Goal: Transaction & Acquisition: Subscribe to service/newsletter

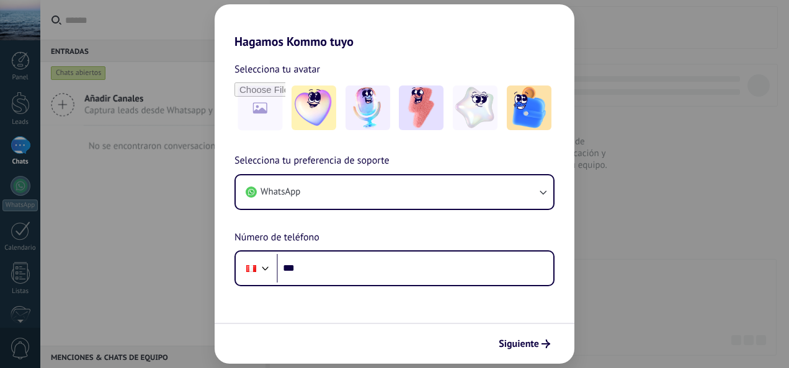
click at [143, 198] on div "Hagamos Kommo tuyo Selecciona tu avatar Selecciona tu preferencia de soporte Wh…" at bounding box center [394, 184] width 789 height 368
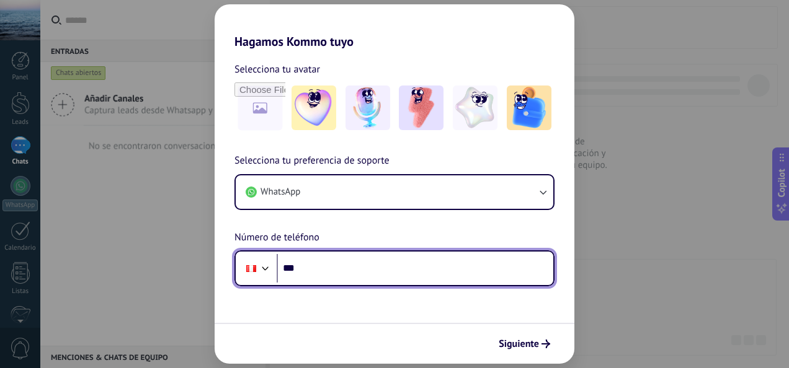
click at [340, 267] on input "***" at bounding box center [414, 268] width 276 height 29
type input "**********"
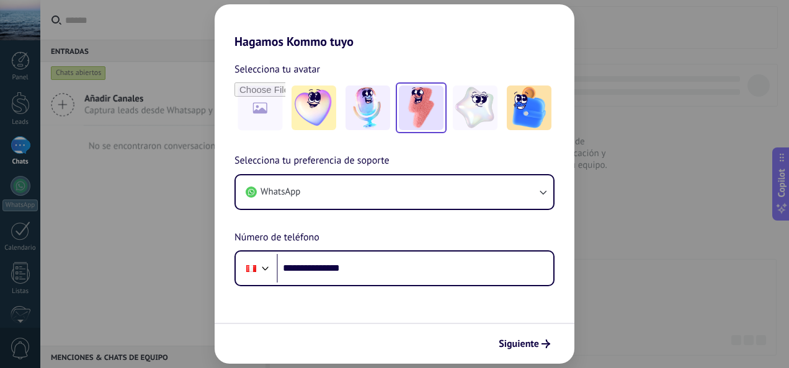
click at [428, 105] on img at bounding box center [421, 108] width 45 height 45
click at [521, 341] on span "Siguiente" at bounding box center [518, 344] width 40 height 9
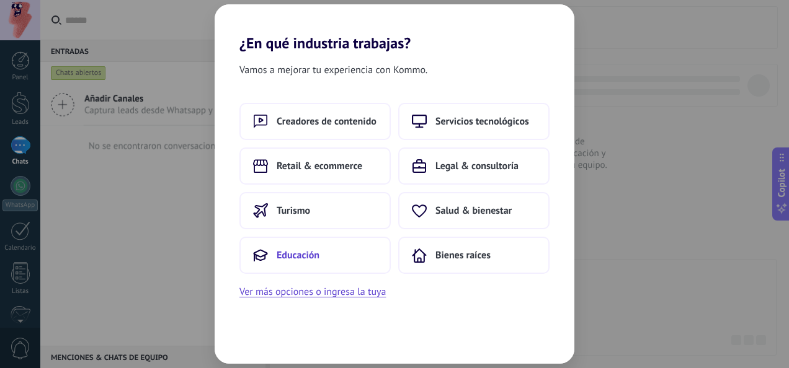
click at [314, 257] on span "Educación" at bounding box center [297, 255] width 43 height 12
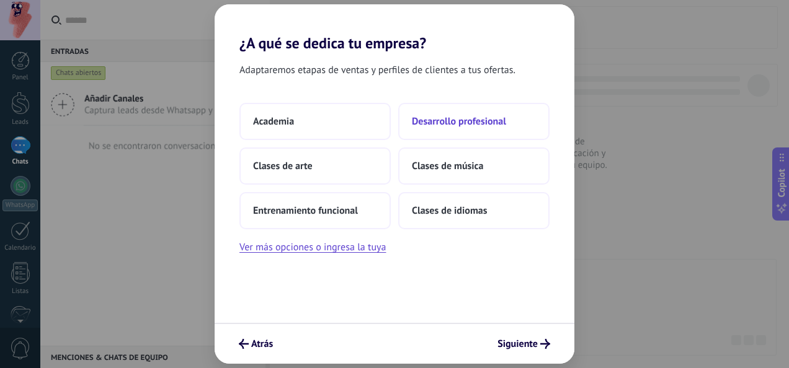
click at [498, 122] on span "Desarrollo profesional" at bounding box center [459, 121] width 94 height 12
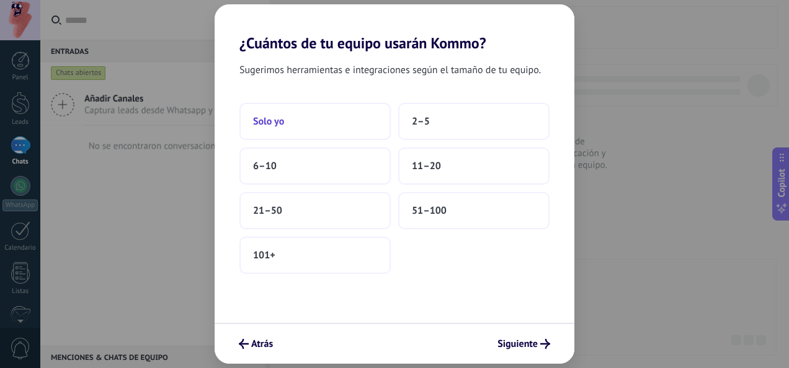
click at [310, 123] on button "Solo yo" at bounding box center [314, 121] width 151 height 37
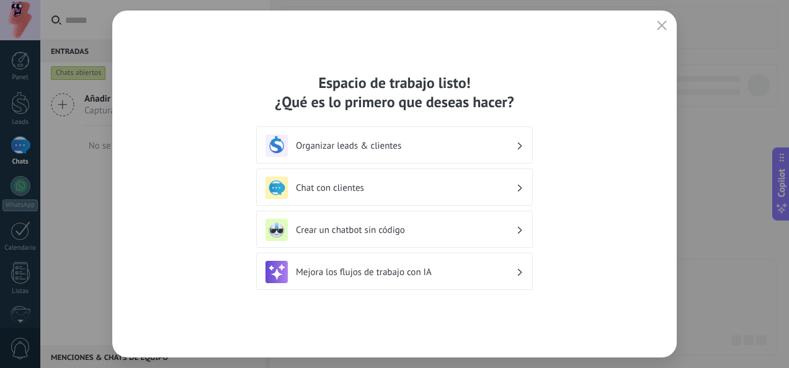
click at [392, 185] on h3 "Chat con clientes" at bounding box center [406, 188] width 220 height 12
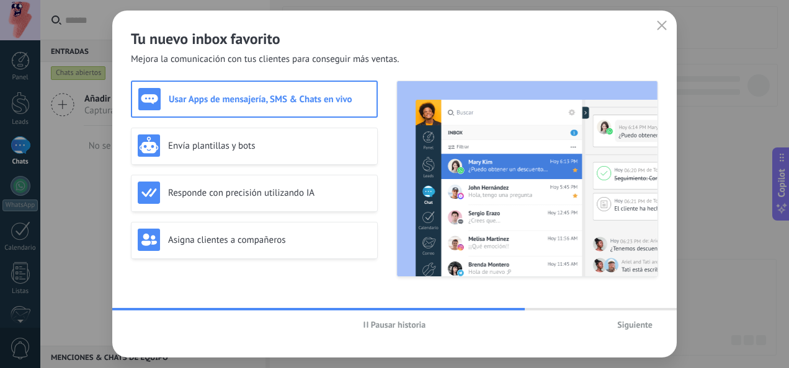
click at [404, 321] on span "Pausar historia" at bounding box center [398, 325] width 55 height 9
click at [284, 149] on h3 "Envía plantillas y bots" at bounding box center [269, 146] width 203 height 12
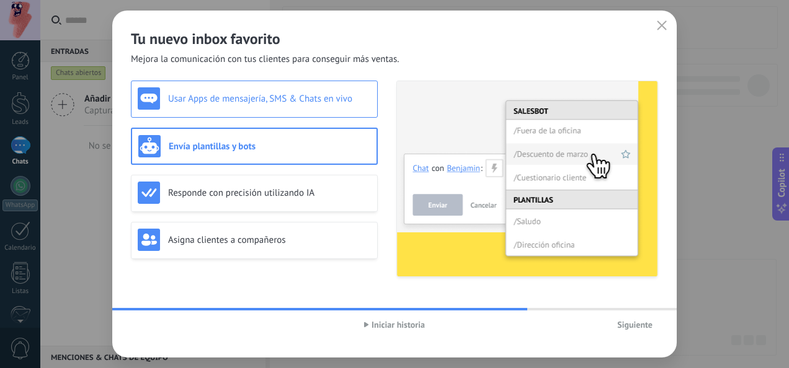
click at [279, 108] on div "Usar Apps de mensajería, SMS & Chats en vivo" at bounding box center [254, 98] width 233 height 22
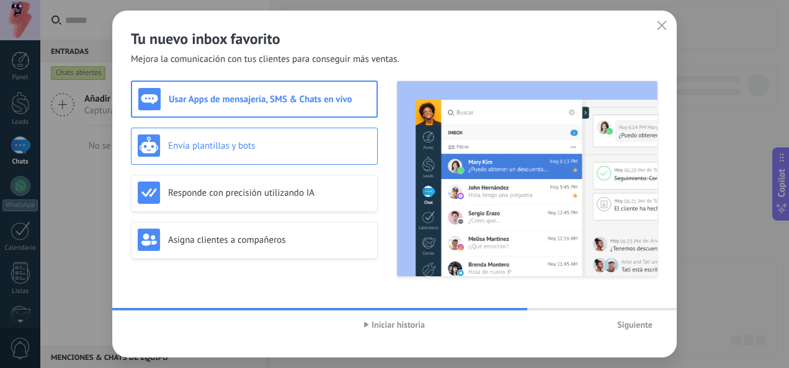
click at [265, 129] on div "Usar Apps de mensajería, SMS & Chats en vivo Envía plantillas y bots Responde c…" at bounding box center [254, 179] width 247 height 197
click at [262, 161] on div "Envía plantillas y bots" at bounding box center [254, 146] width 247 height 37
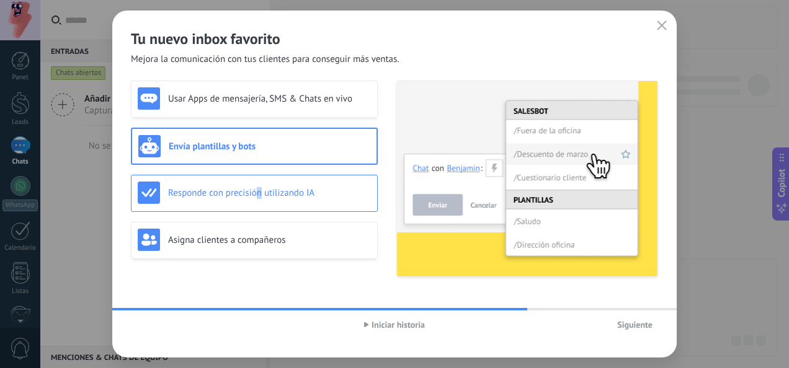
click at [260, 182] on div "Responde con precisión utilizando IA" at bounding box center [254, 193] width 233 height 22
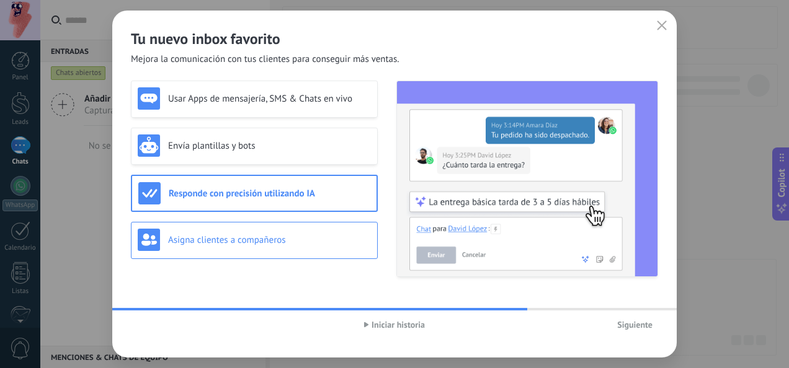
drag, startPoint x: 260, startPoint y: 182, endPoint x: 263, endPoint y: 223, distance: 41.0
click at [264, 223] on div "Asigna clientes a compañeros" at bounding box center [254, 240] width 247 height 37
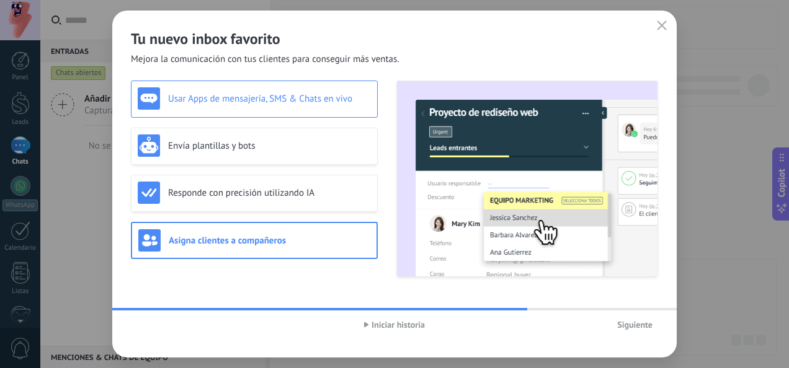
click at [262, 99] on h3 "Usar Apps de mensajería, SMS & Chats en vivo" at bounding box center [269, 99] width 203 height 12
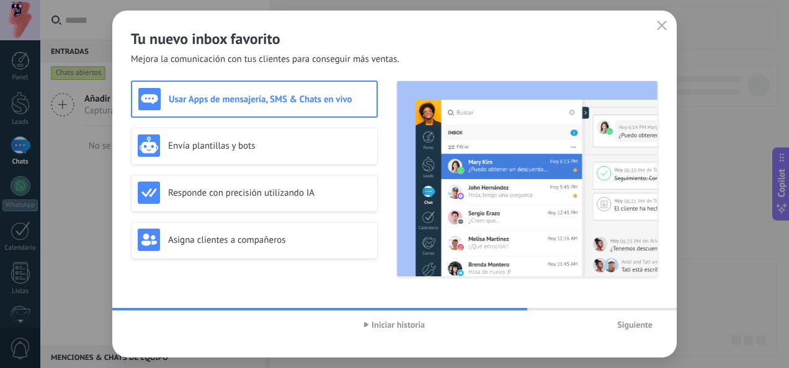
click at [629, 321] on span "Siguiente" at bounding box center [634, 325] width 35 height 9
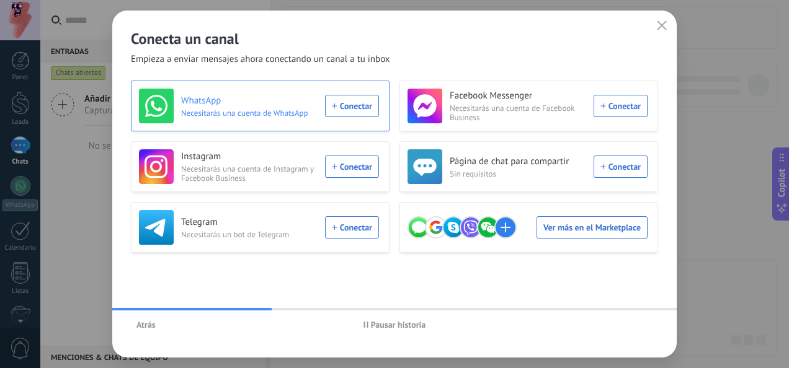
click at [350, 112] on div "WhatsApp Necesitarás una cuenta de WhatsApp Conectar" at bounding box center [259, 106] width 240 height 35
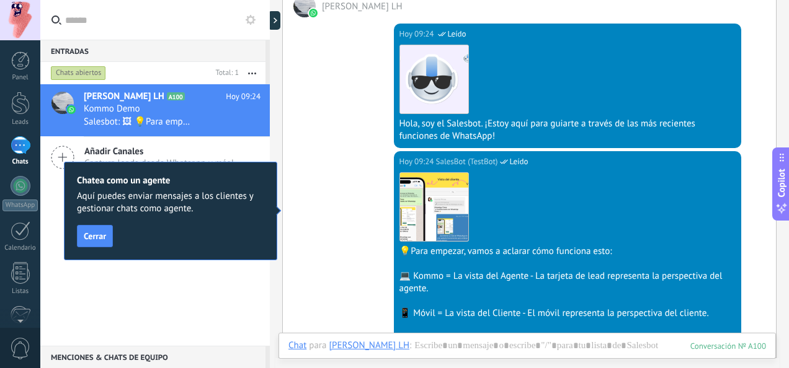
scroll to position [190, 0]
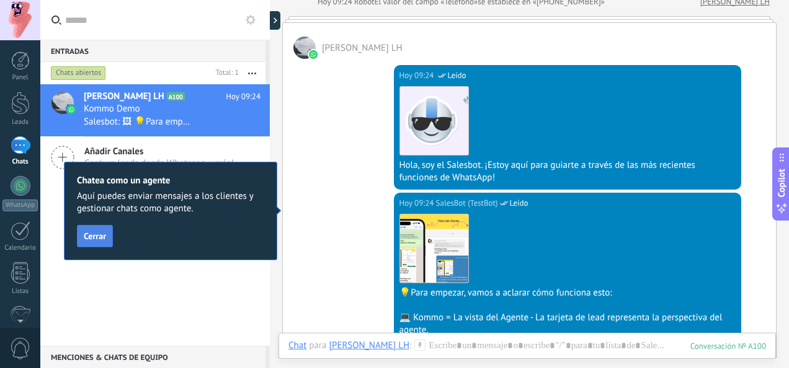
click at [99, 239] on span "Cerrar" at bounding box center [95, 236] width 22 height 9
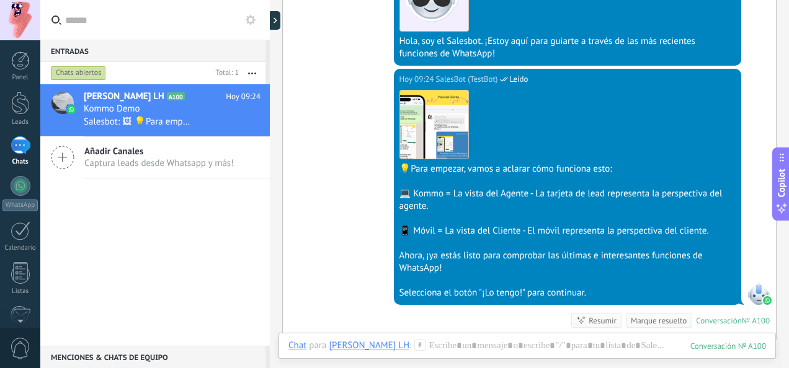
scroll to position [376, 0]
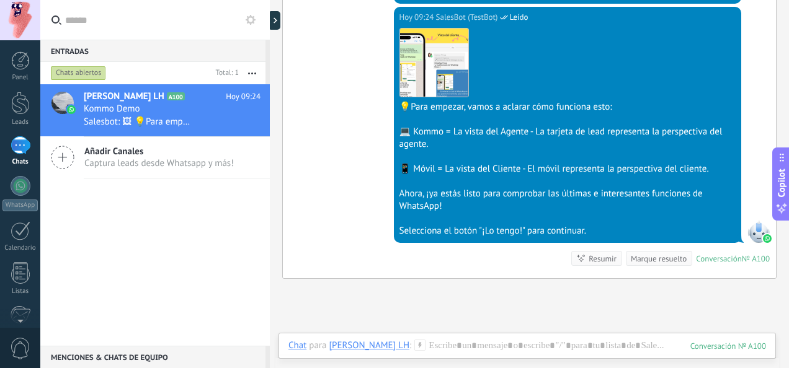
click at [500, 226] on div "Selecciona el botón "¡Lo tengo!" para continuar." at bounding box center [567, 231] width 337 height 12
click at [449, 348] on div at bounding box center [526, 358] width 477 height 37
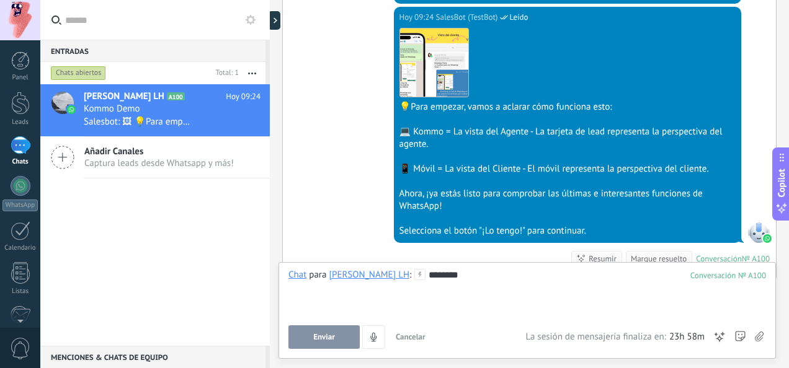
click at [319, 321] on div "Chat para [PERSON_NAME] LH : 100 ******** Enviar Cancelar Rastrear clics en lin…" at bounding box center [526, 309] width 477 height 80
click at [319, 335] on span "Enviar" at bounding box center [324, 337] width 22 height 9
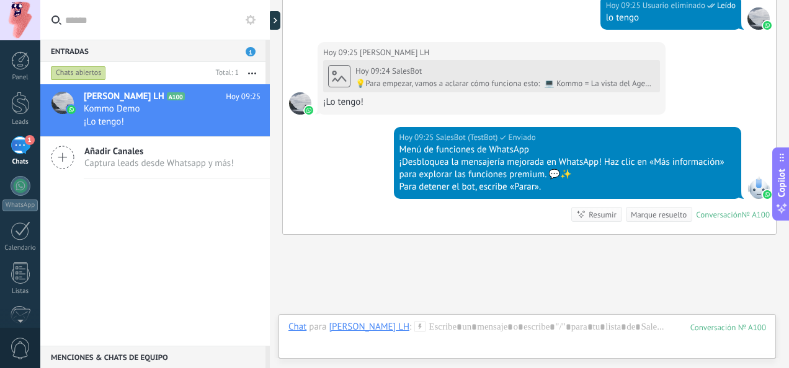
scroll to position [717, 0]
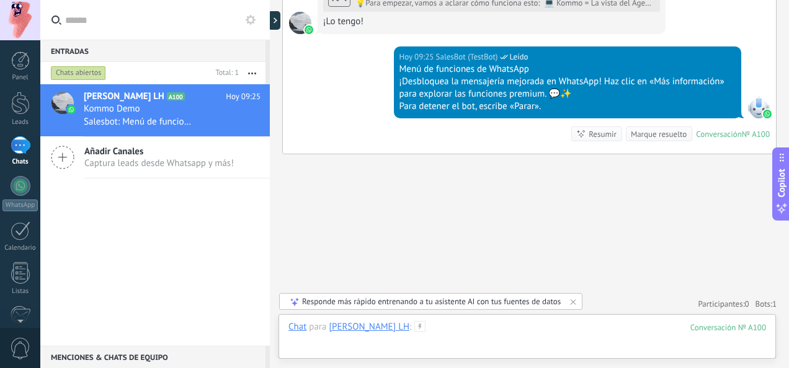
click at [512, 329] on div at bounding box center [526, 339] width 477 height 37
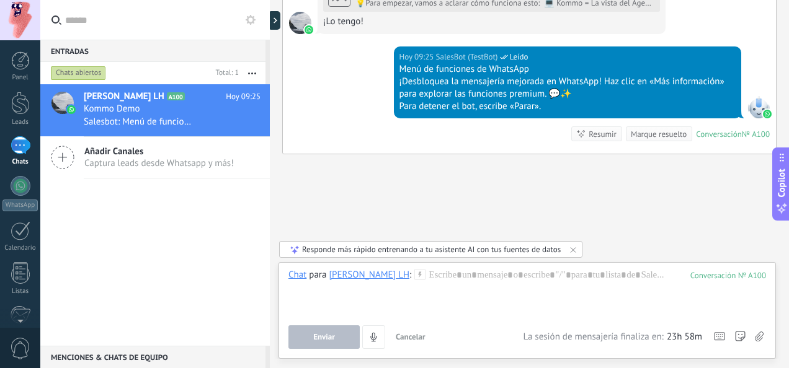
click at [780, 200] on div "Copilot" at bounding box center [781, 184] width 13 height 63
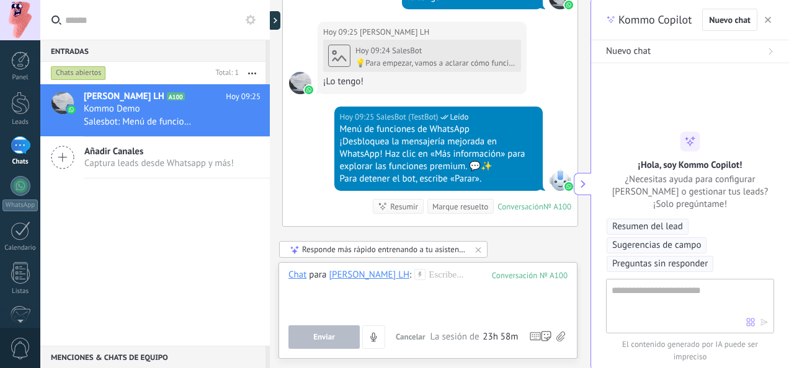
scroll to position [37, 0]
click at [634, 45] on span "Nuevo chat" at bounding box center [628, 51] width 45 height 12
click at [635, 50] on span "Nuevo chat" at bounding box center [628, 51] width 45 height 12
click at [730, 17] on span "Nuevo chat" at bounding box center [730, 19] width 42 height 9
click at [674, 43] on button "Nuevo chat" at bounding box center [690, 51] width 198 height 23
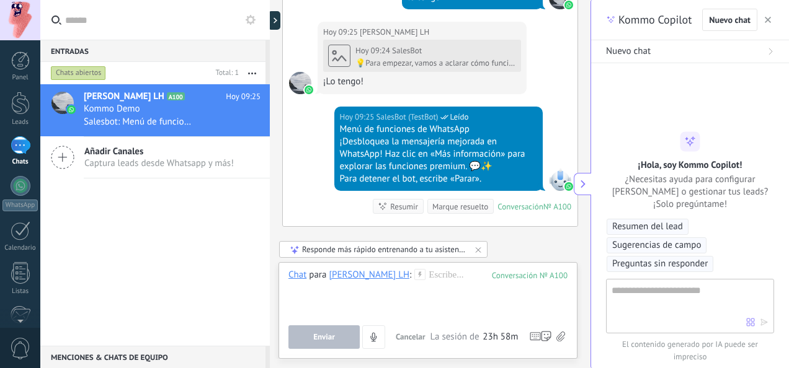
click at [673, 301] on textarea at bounding box center [678, 305] width 135 height 45
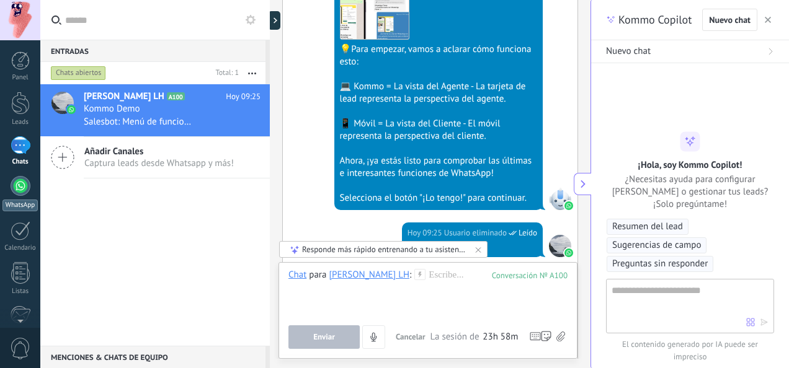
scroll to position [469, 0]
click at [29, 191] on link "WhatsApp" at bounding box center [20, 193] width 40 height 35
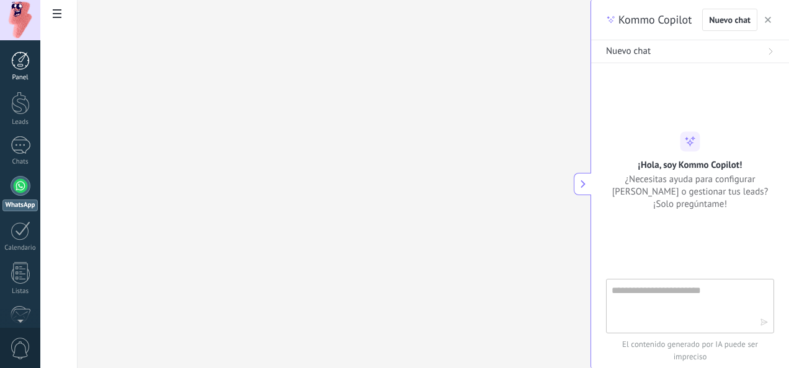
click at [20, 75] on div "Panel" at bounding box center [20, 78] width 36 height 8
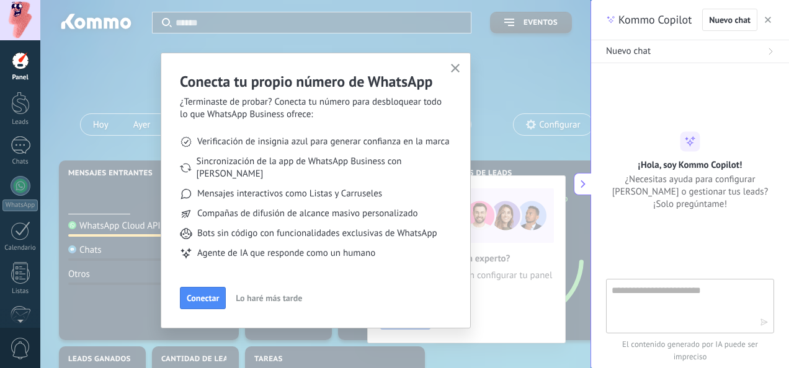
click at [205, 294] on span "Conectar" at bounding box center [203, 298] width 32 height 9
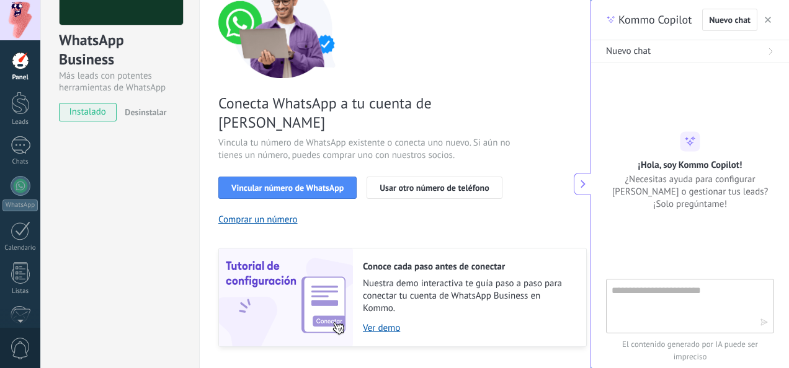
scroll to position [124, 0]
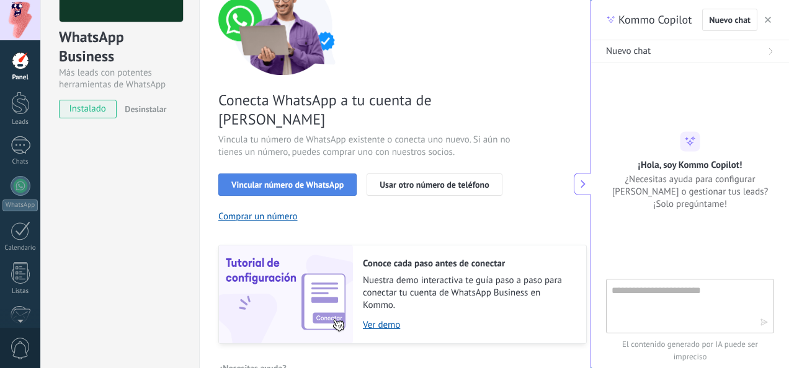
click at [325, 180] on span "Vincular número de WhatsApp" at bounding box center [287, 184] width 112 height 9
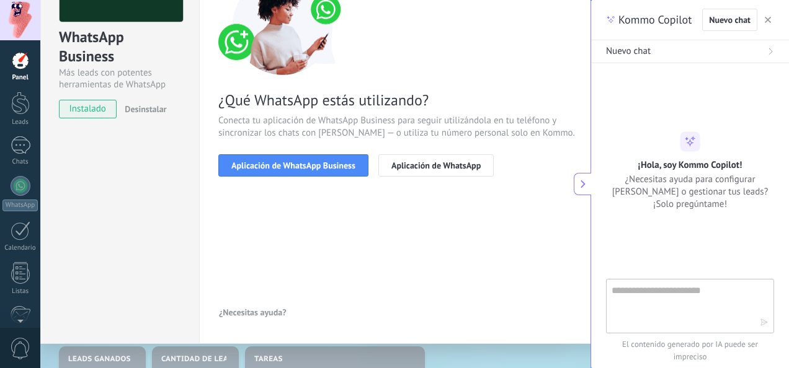
click at [325, 169] on span "Aplicación de WhatsApp Business" at bounding box center [293, 165] width 124 height 9
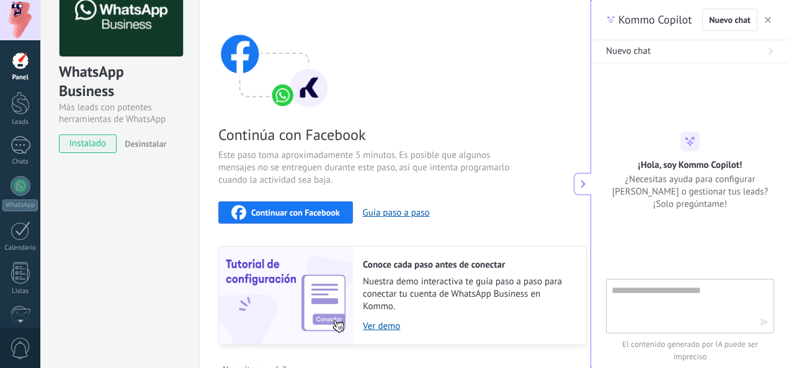
scroll to position [0, 0]
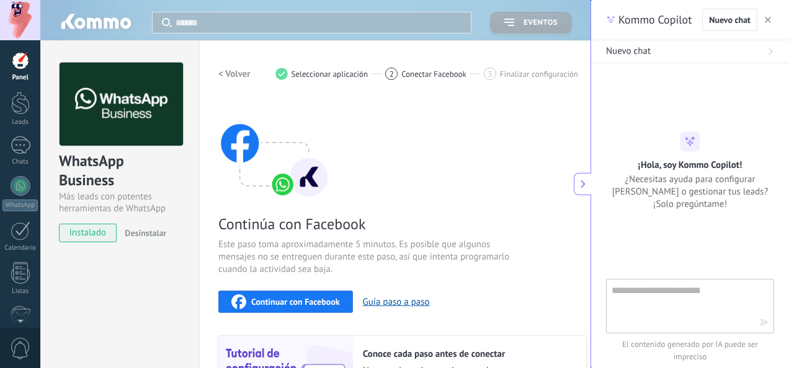
click at [280, 185] on img at bounding box center [274, 149] width 112 height 99
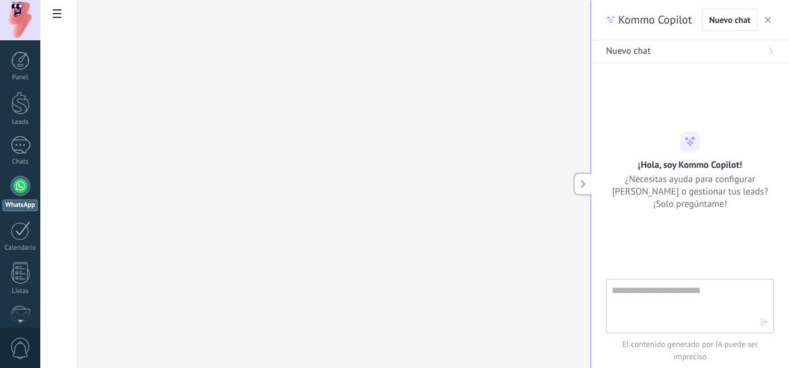
click at [593, 51] on button "Nuevo chat" at bounding box center [690, 51] width 198 height 23
click at [24, 158] on div "Chats" at bounding box center [20, 162] width 36 height 8
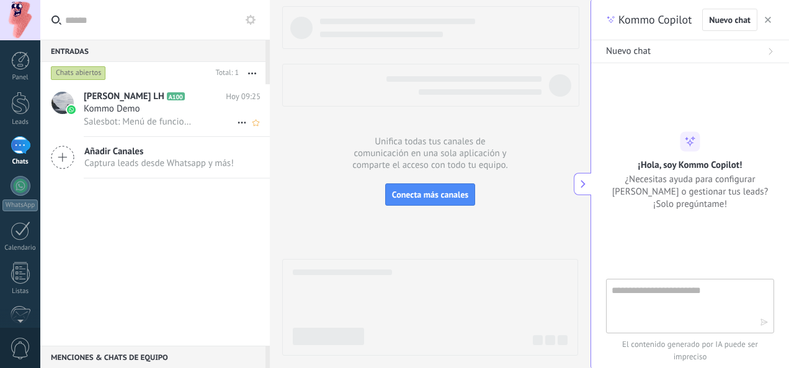
click at [133, 120] on span "Salesbot: Menú de funciones de WhatsApp ¡Desbloquea la mensajería mejorada en W…" at bounding box center [138, 122] width 108 height 12
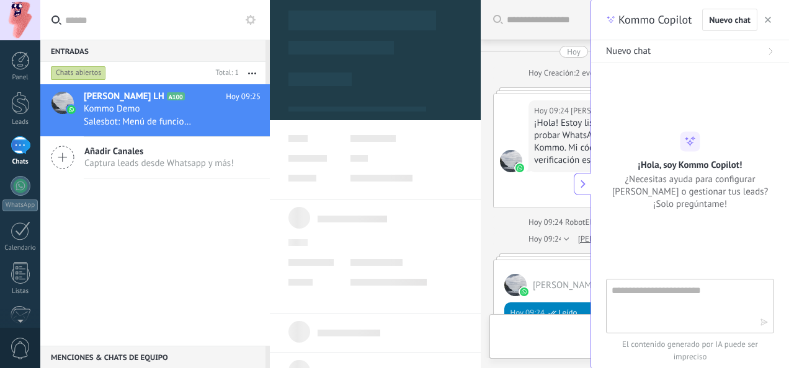
type textarea "**********"
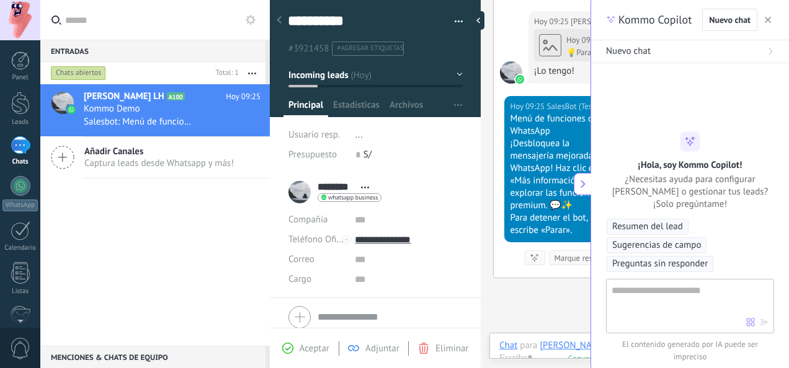
click at [64, 156] on icon at bounding box center [63, 158] width 24 height 24
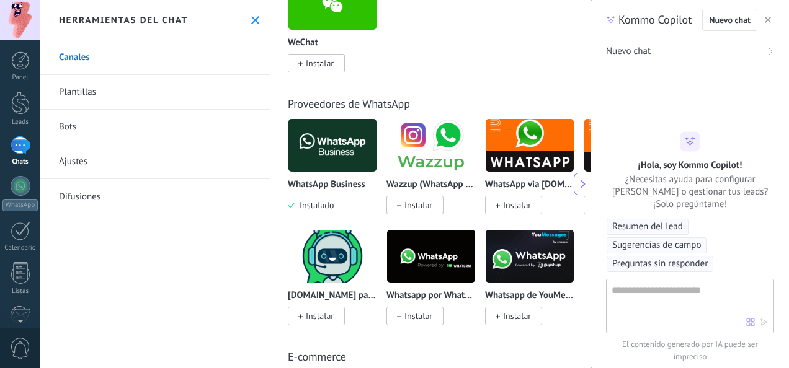
scroll to position [558, 0]
